Goal: Register for event/course: Sign up to attend an event or enroll in a course

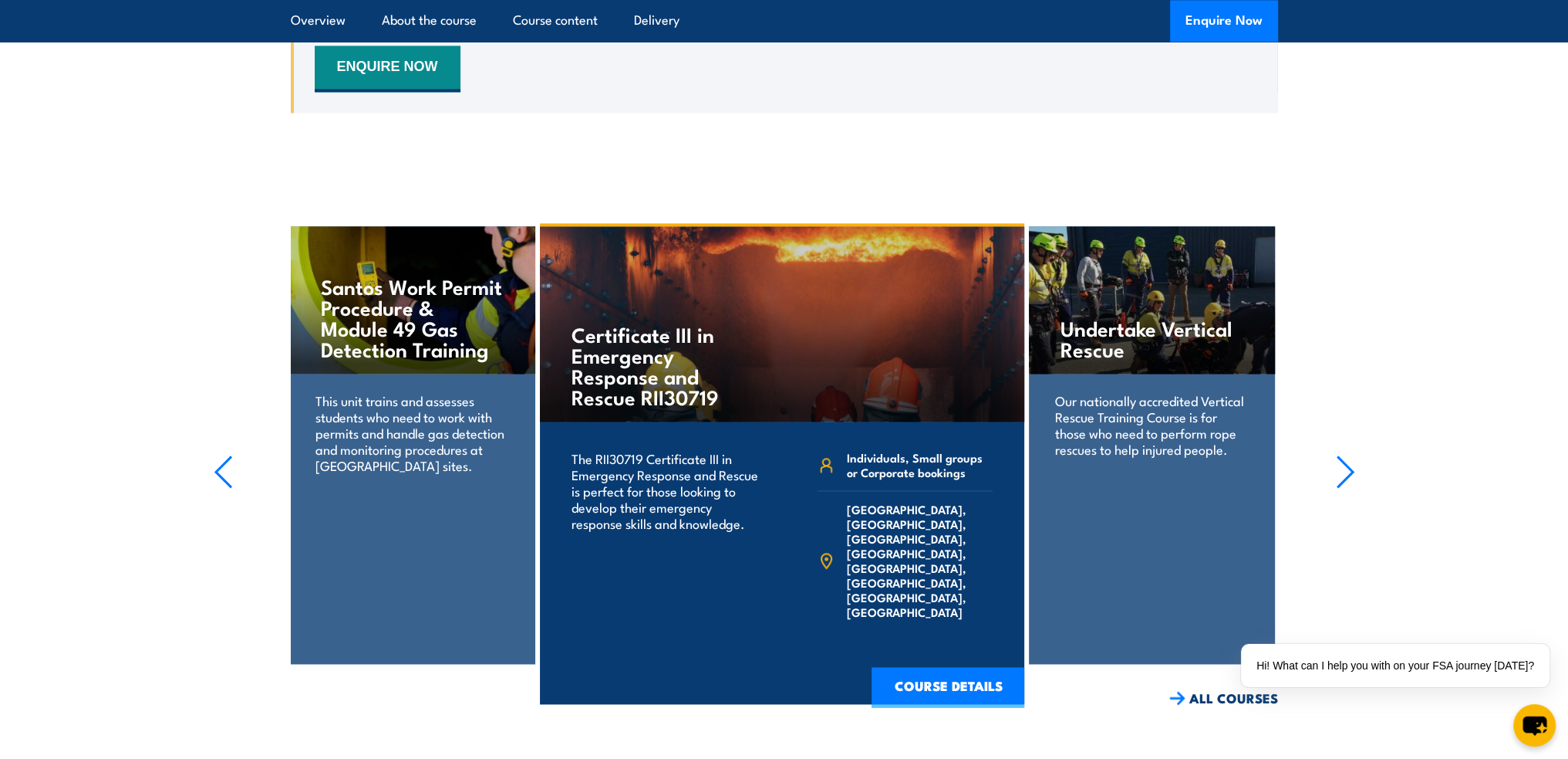
scroll to position [3011, 0]
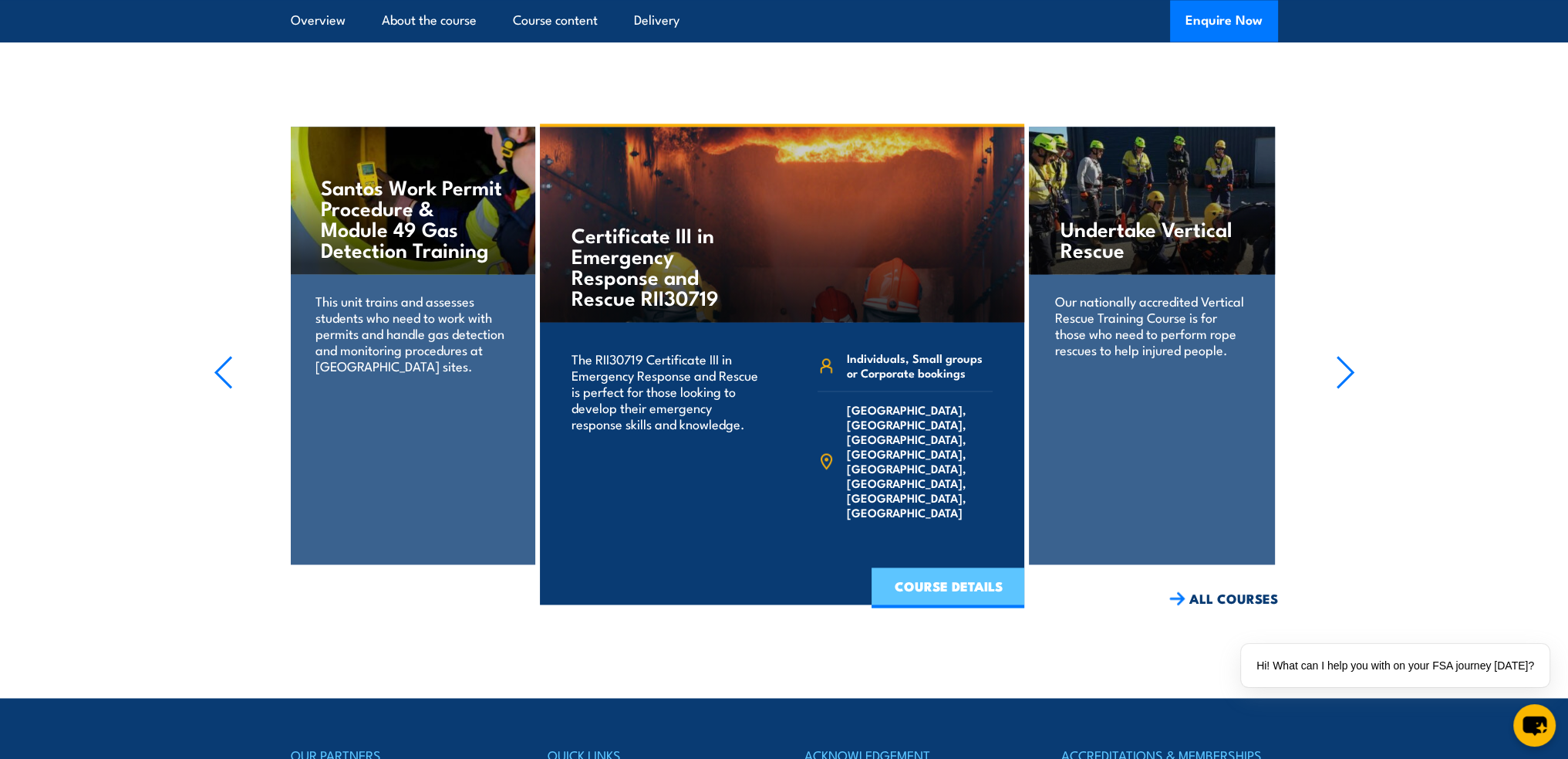
click at [950, 599] on link "COURSE DETAILS" at bounding box center [948, 586] width 153 height 40
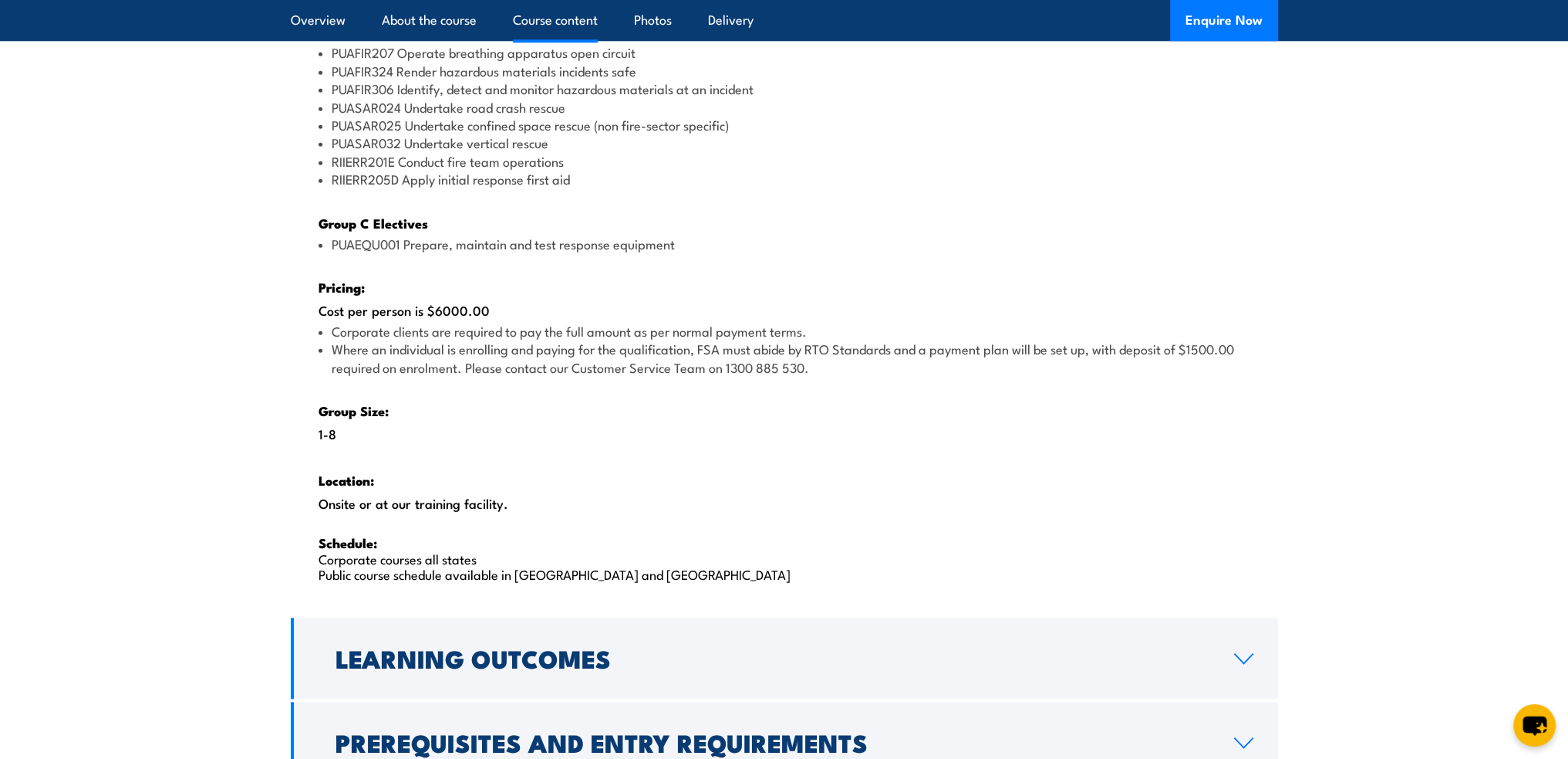
scroll to position [2162, 0]
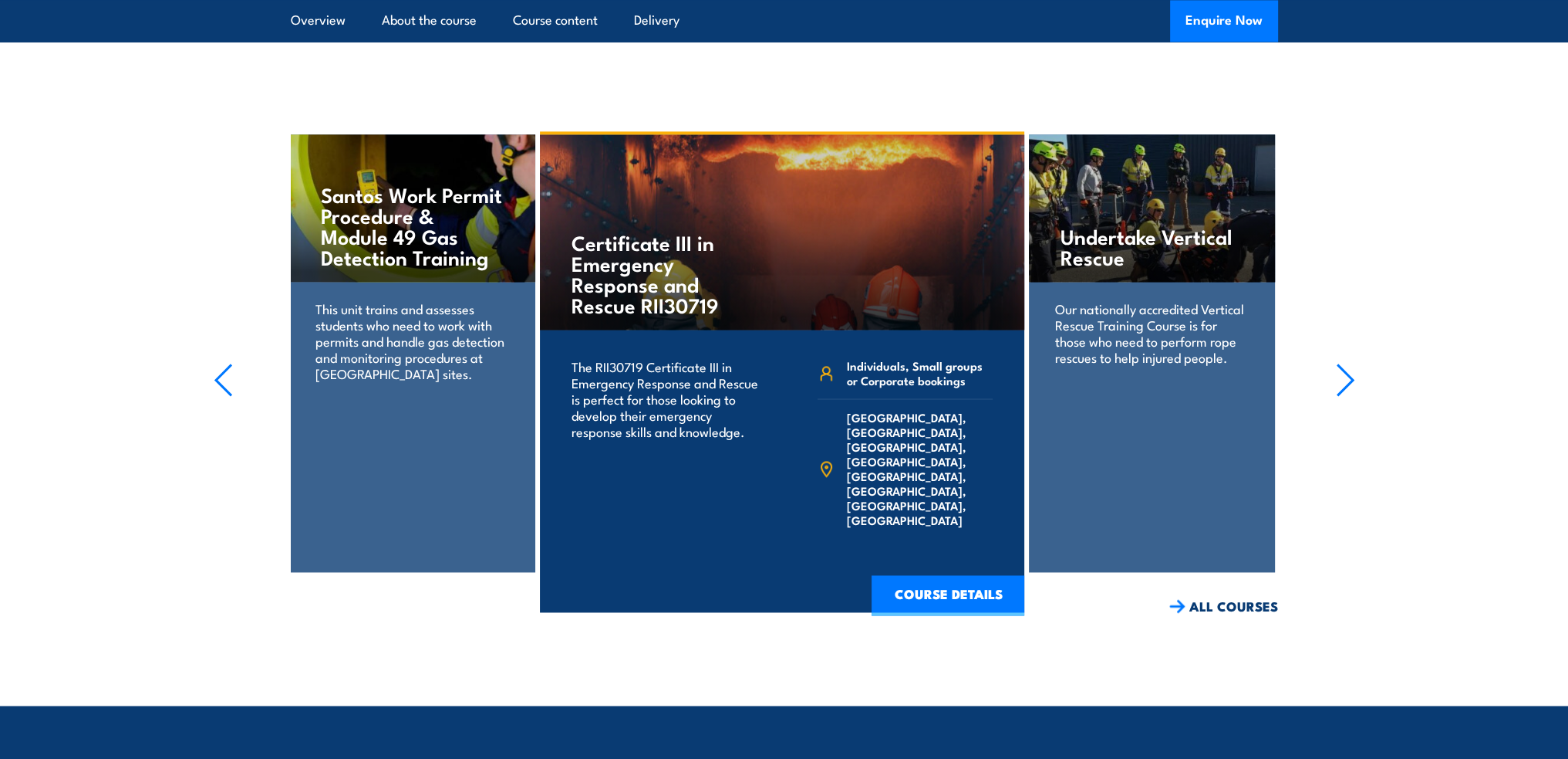
scroll to position [3011, 0]
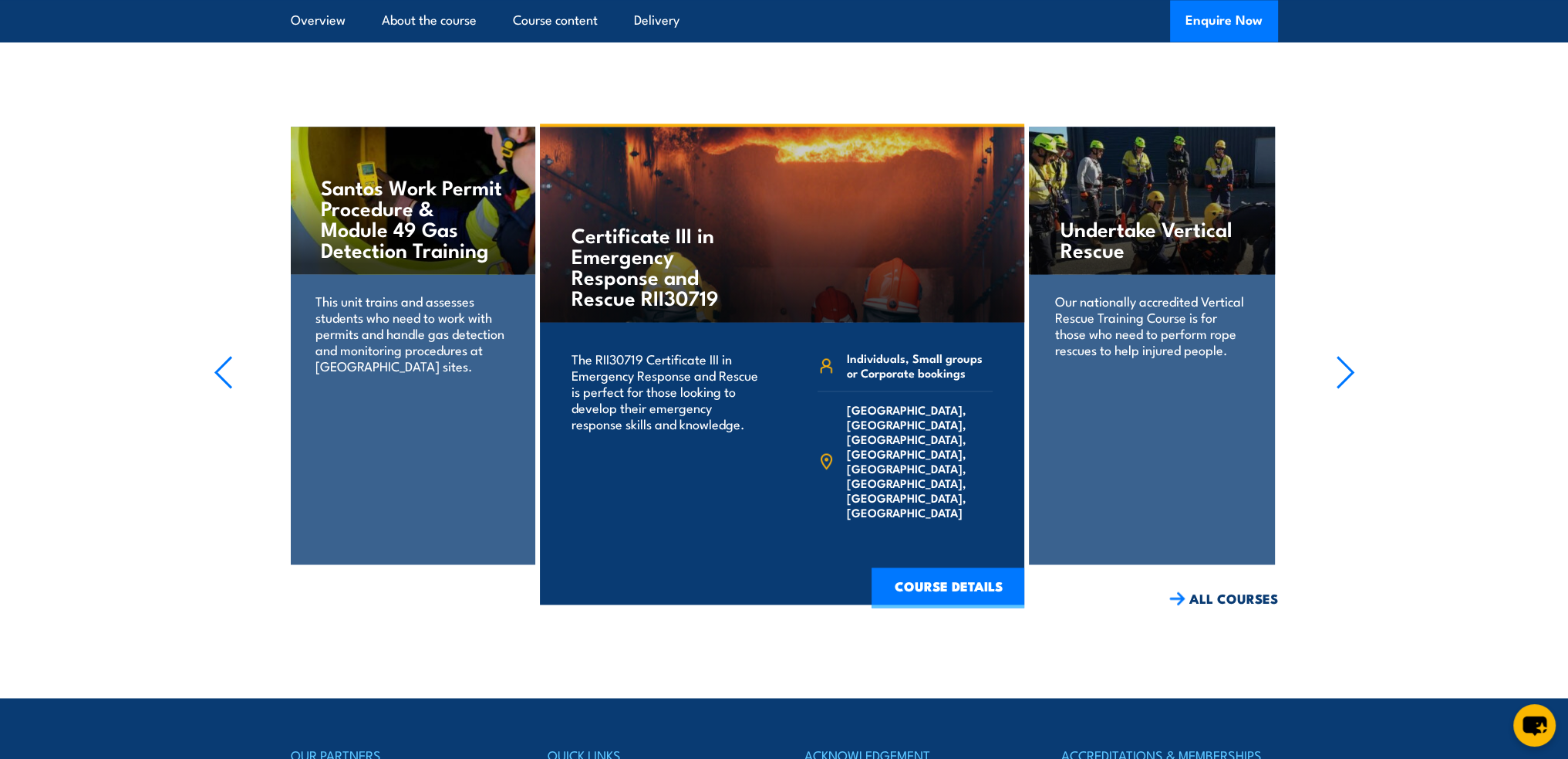
click at [1339, 385] on icon "button" at bounding box center [1345, 372] width 19 height 34
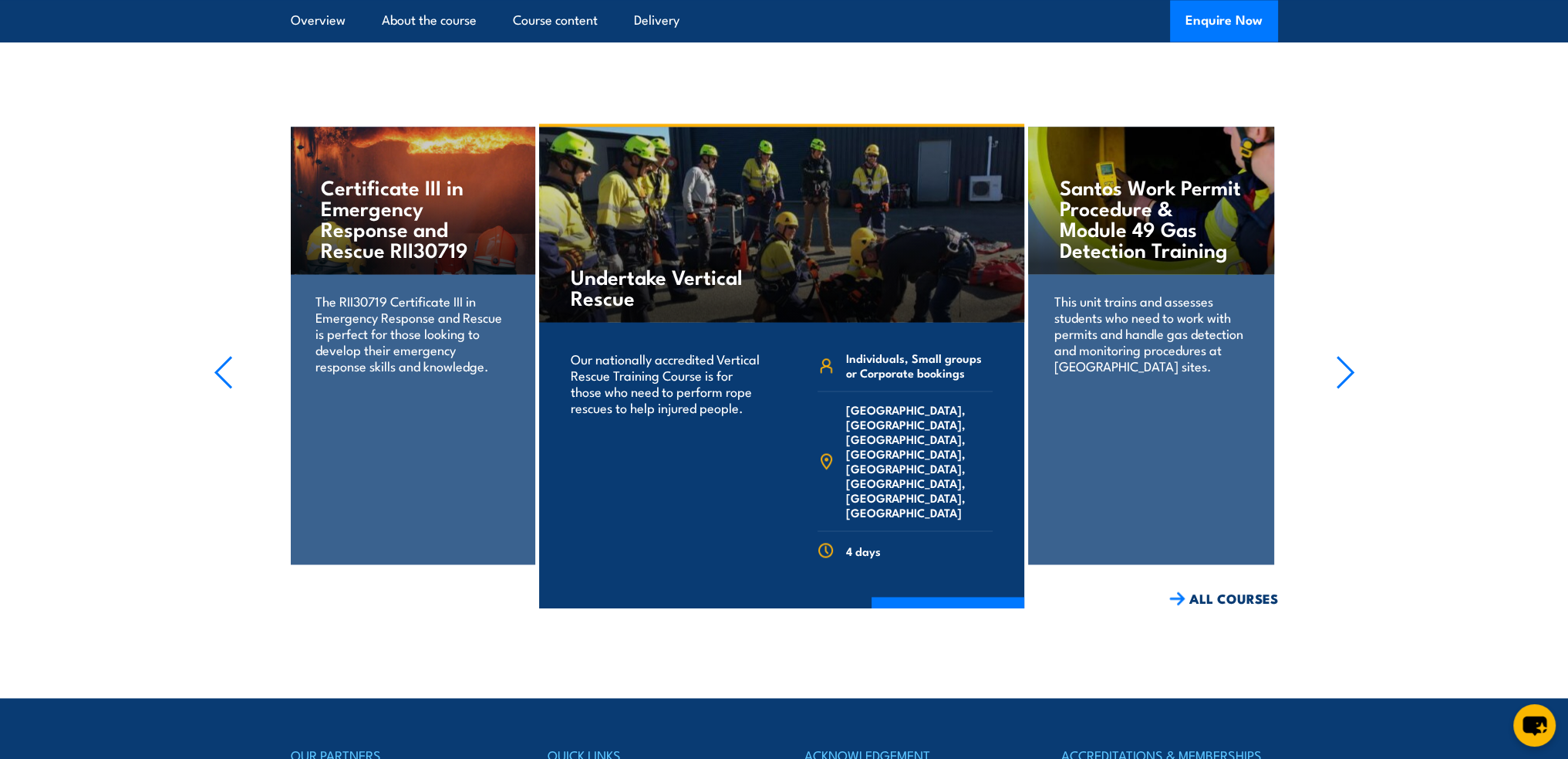
click at [1339, 386] on icon "button" at bounding box center [1345, 372] width 19 height 34
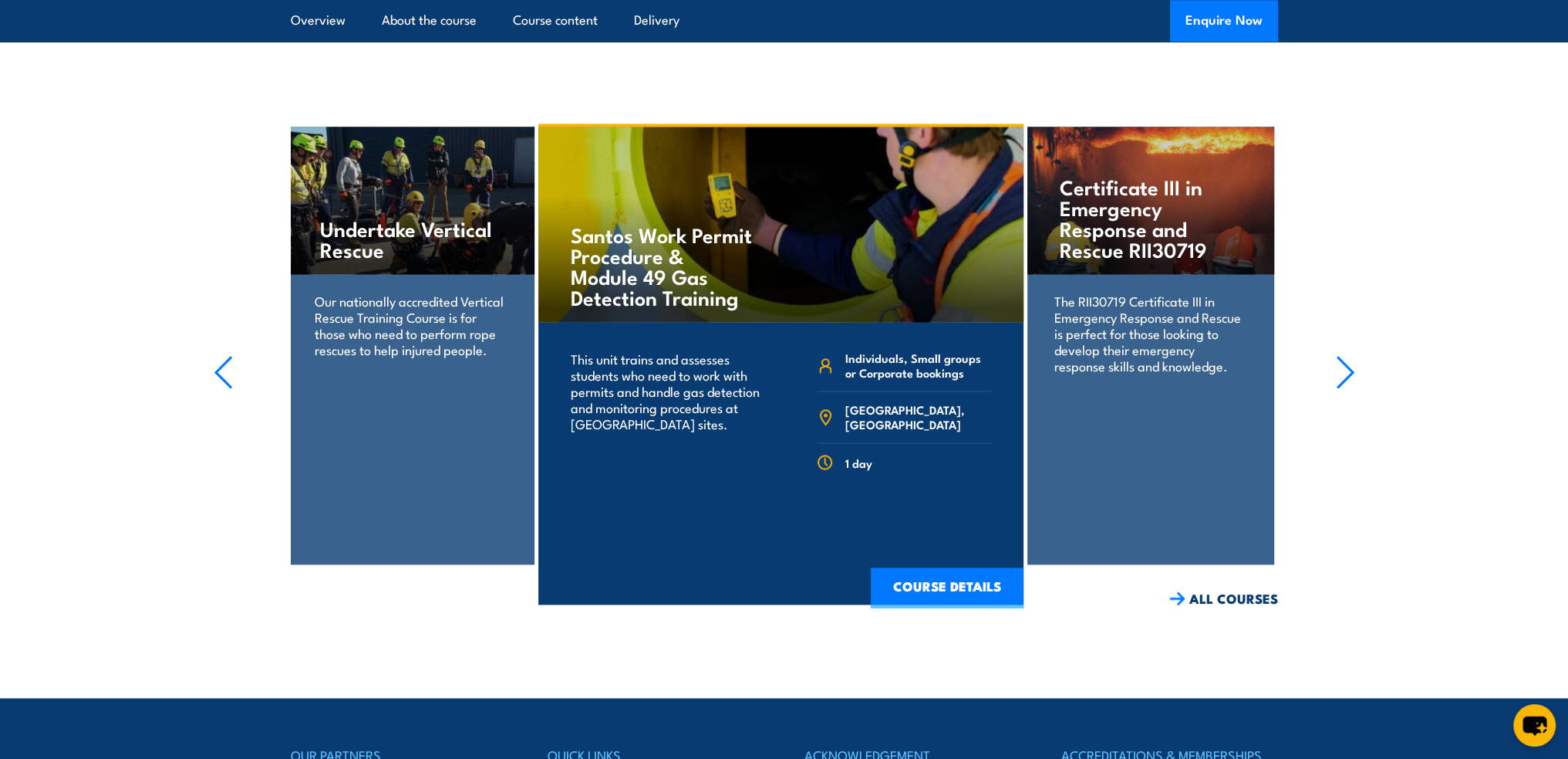
click at [1339, 386] on icon "button" at bounding box center [1345, 372] width 19 height 34
